Goal: Information Seeking & Learning: Learn about a topic

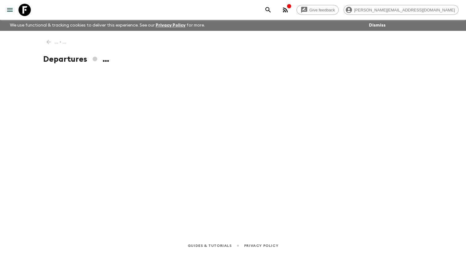
click at [13, 11] on icon "menu" at bounding box center [9, 9] width 7 height 7
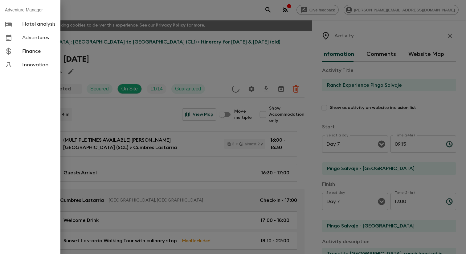
click at [43, 41] on span "Adventures" at bounding box center [38, 38] width 33 height 6
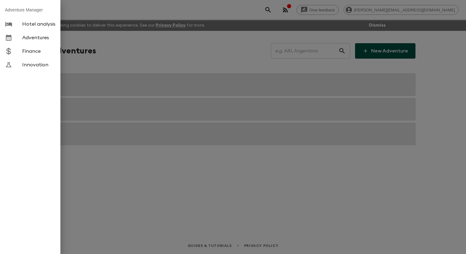
click at [133, 53] on div at bounding box center [233, 127] width 466 height 254
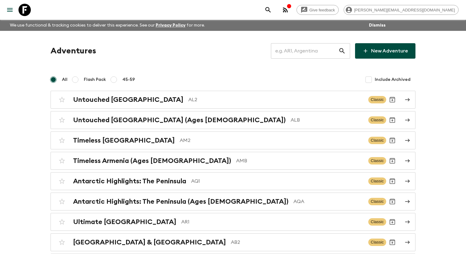
scroll to position [2551, 0]
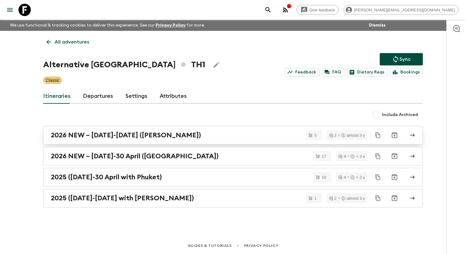
click at [95, 139] on h2 "2026 NEW – [DATE]-[DATE] ([PERSON_NAME])" at bounding box center [126, 135] width 150 height 8
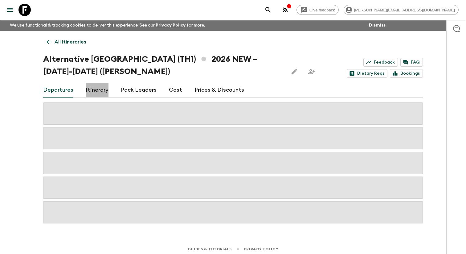
click at [92, 92] on link "Itinerary" at bounding box center [97, 90] width 23 height 15
click at [50, 44] on icon at bounding box center [48, 42] width 7 height 7
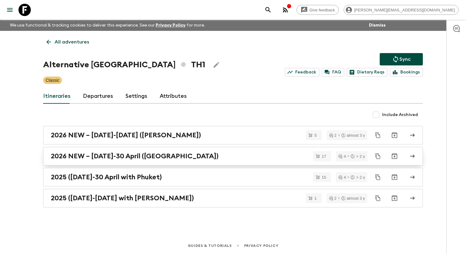
click at [133, 160] on h2 "2026 NEW – [DATE]-30 April ([GEOGRAPHIC_DATA])" at bounding box center [135, 156] width 168 height 8
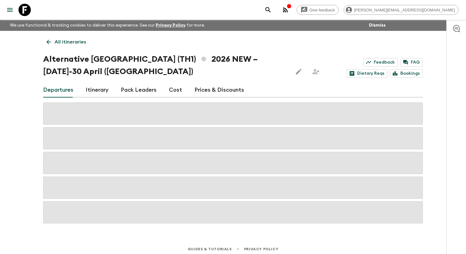
click at [99, 93] on link "Itinerary" at bounding box center [97, 90] width 23 height 15
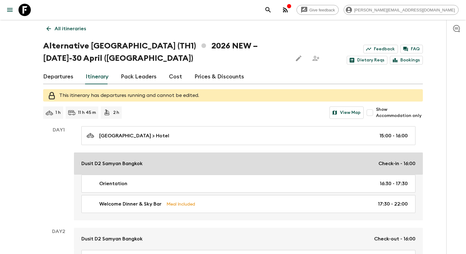
scroll to position [17, 0]
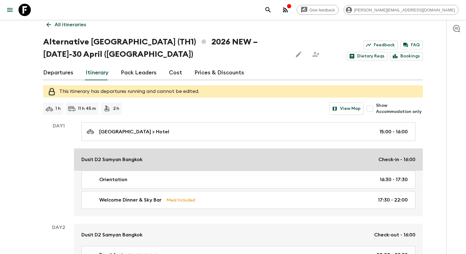
click at [213, 168] on link "Dusit D2 Samyan Bangkok Check-in - 16:00" at bounding box center [248, 159] width 349 height 22
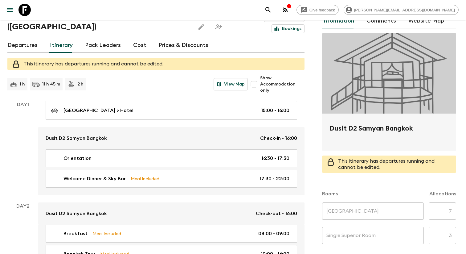
scroll to position [58, 0]
click at [330, 132] on h2 "Dusit D2 Samyan Bangkok" at bounding box center [389, 133] width 119 height 20
